Goal: Book appointment/travel/reservation

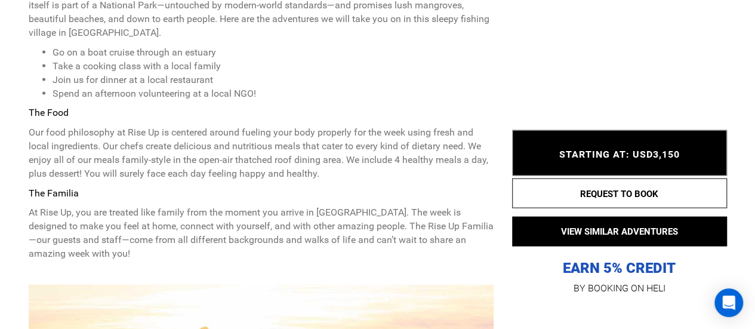
scroll to position [1194, 0]
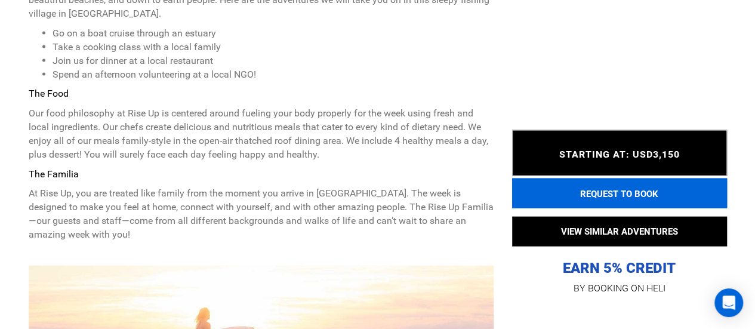
click at [613, 193] on button "REQUEST TO BOOK" at bounding box center [619, 193] width 215 height 30
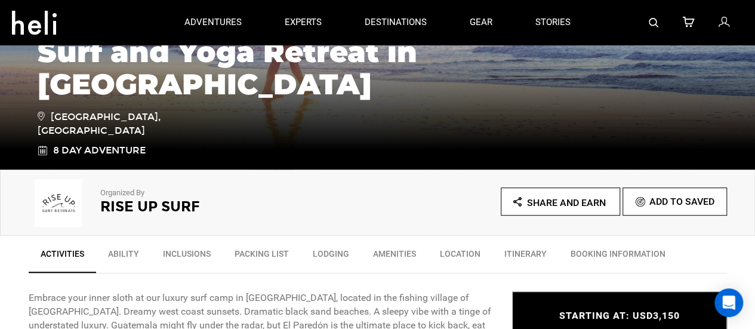
scroll to position [299, 0]
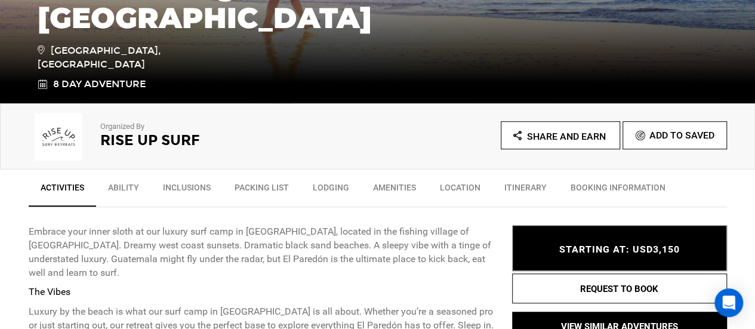
click at [604, 186] on link "BOOKING INFORMATION" at bounding box center [618, 191] width 119 height 30
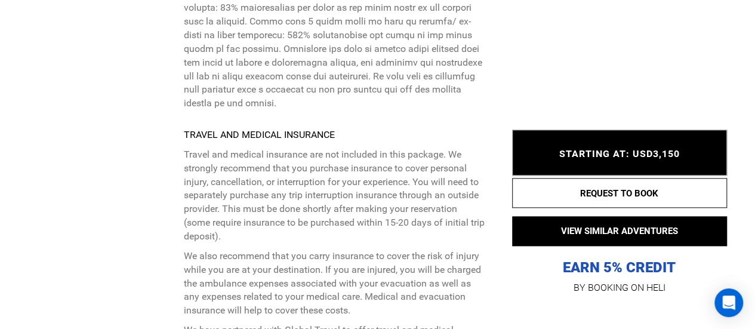
scroll to position [5135, 0]
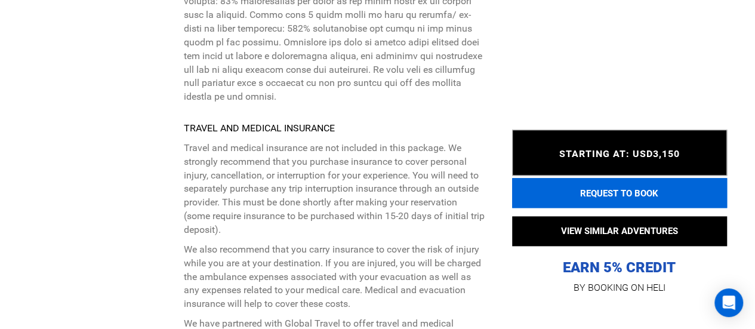
click at [609, 189] on button "REQUEST TO BOOK" at bounding box center [619, 193] width 215 height 30
